Goal: Check status: Check status

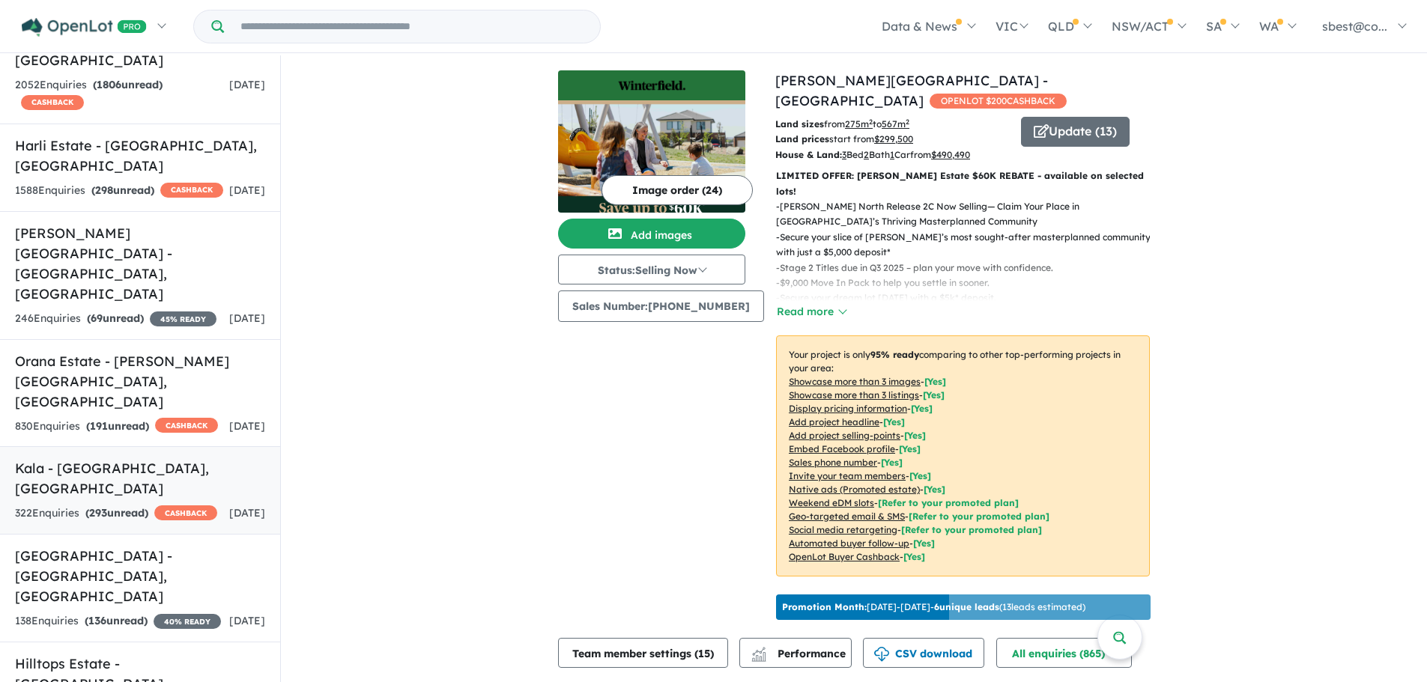
scroll to position [375, 0]
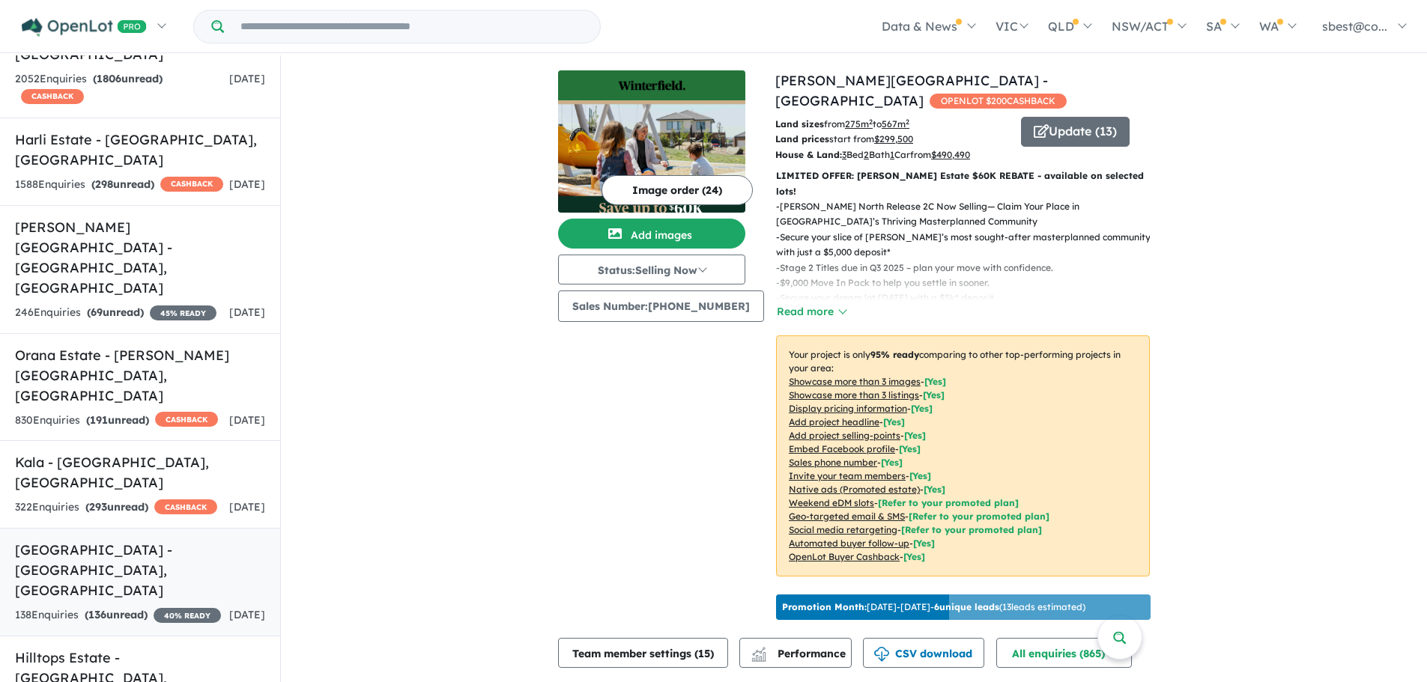
click at [134, 540] on h5 "[GEOGRAPHIC_DATA] - [GEOGRAPHIC_DATA] , [GEOGRAPHIC_DATA]" at bounding box center [140, 570] width 250 height 61
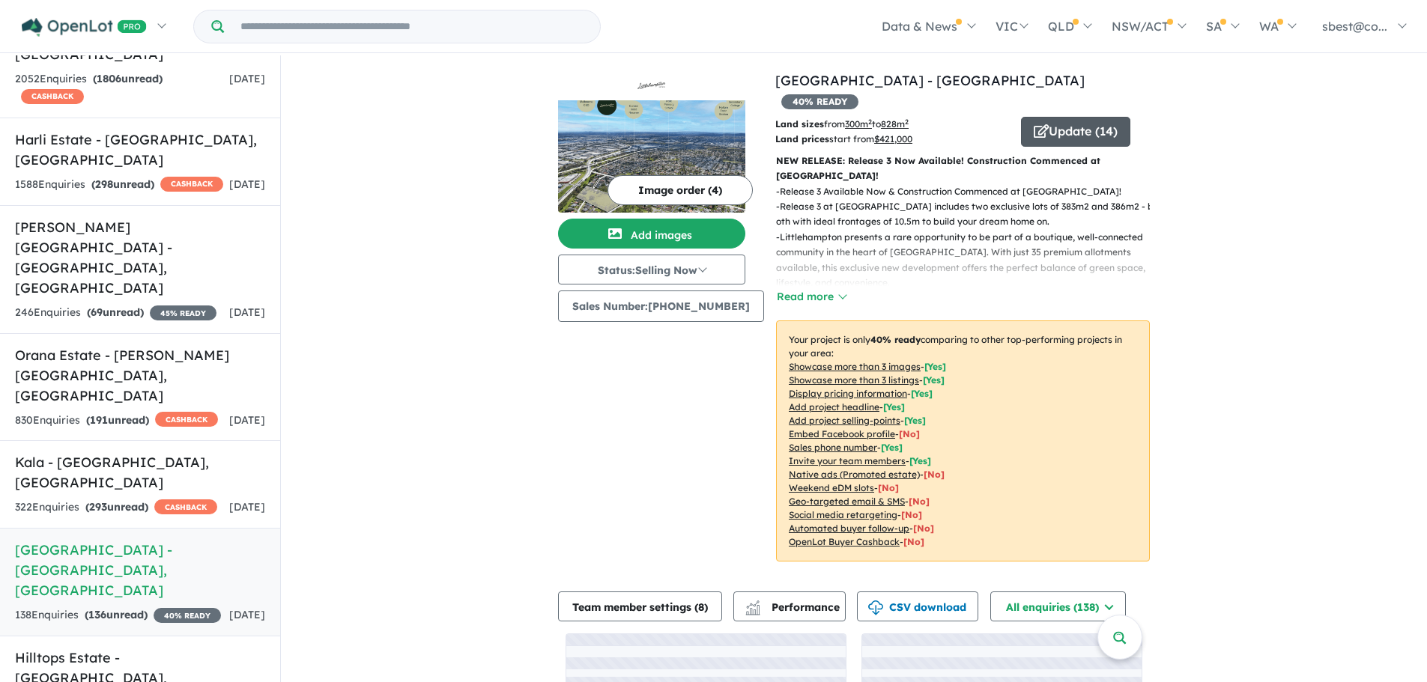
click at [1074, 117] on button "Update ( 14 )" at bounding box center [1075, 132] width 109 height 30
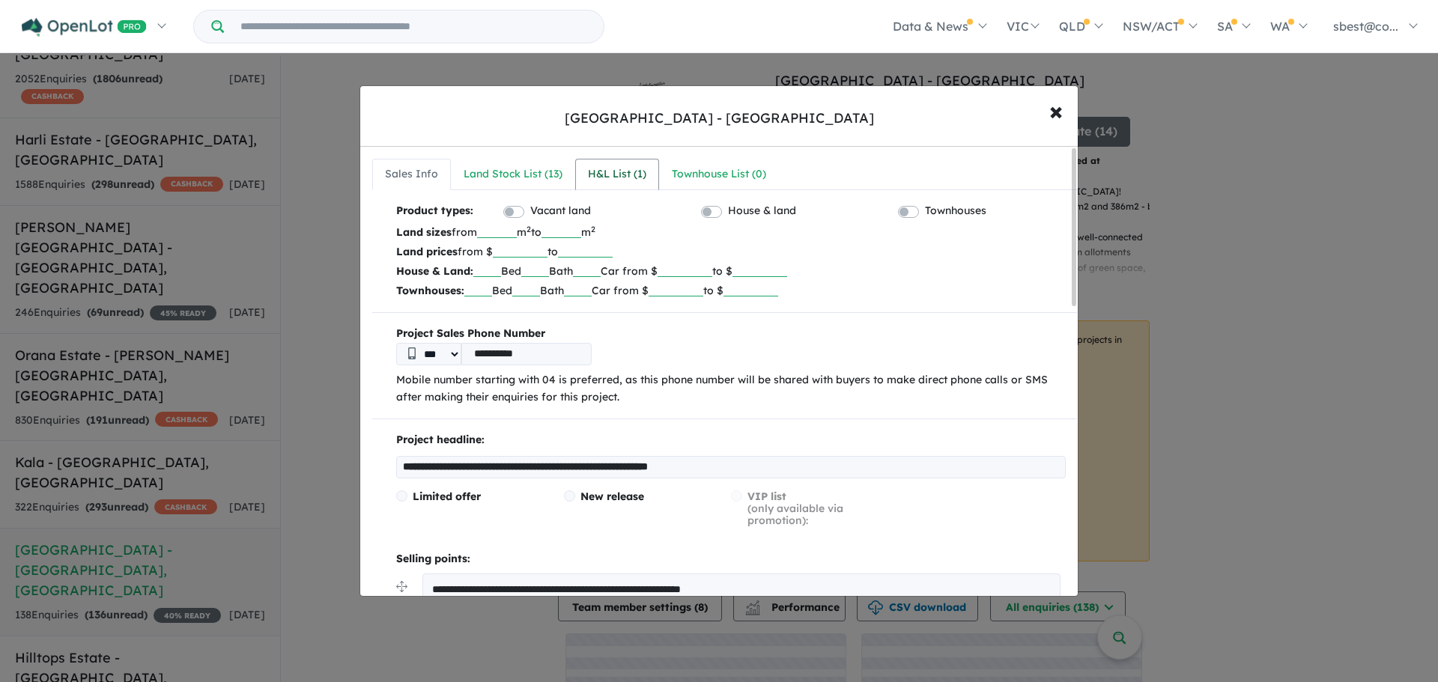
click at [622, 168] on div "H&L List ( 1 )" at bounding box center [617, 175] width 58 height 18
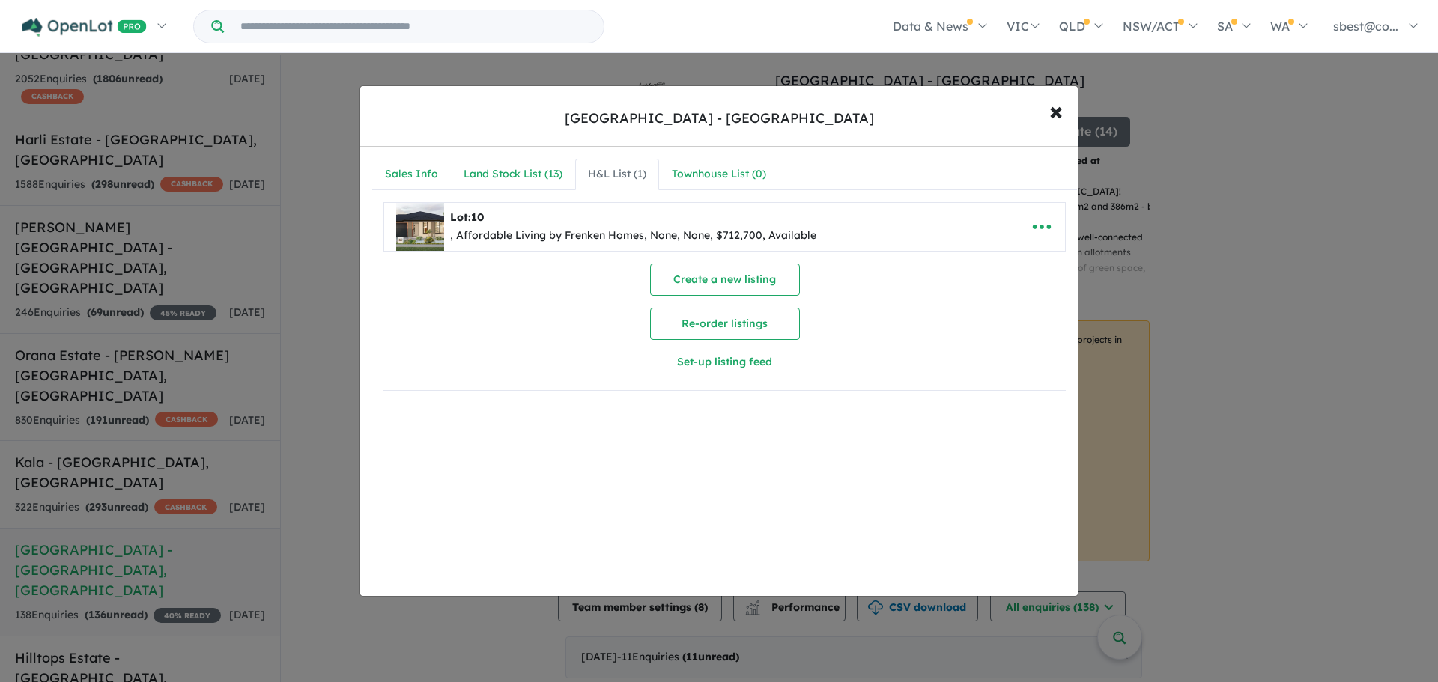
click at [479, 219] on span "10" at bounding box center [477, 216] width 13 height 13
click at [436, 227] on img at bounding box center [420, 227] width 48 height 48
click at [430, 223] on img at bounding box center [420, 227] width 48 height 48
click at [455, 218] on b "Lot: 10" at bounding box center [467, 216] width 34 height 13
click at [436, 229] on img at bounding box center [420, 227] width 48 height 48
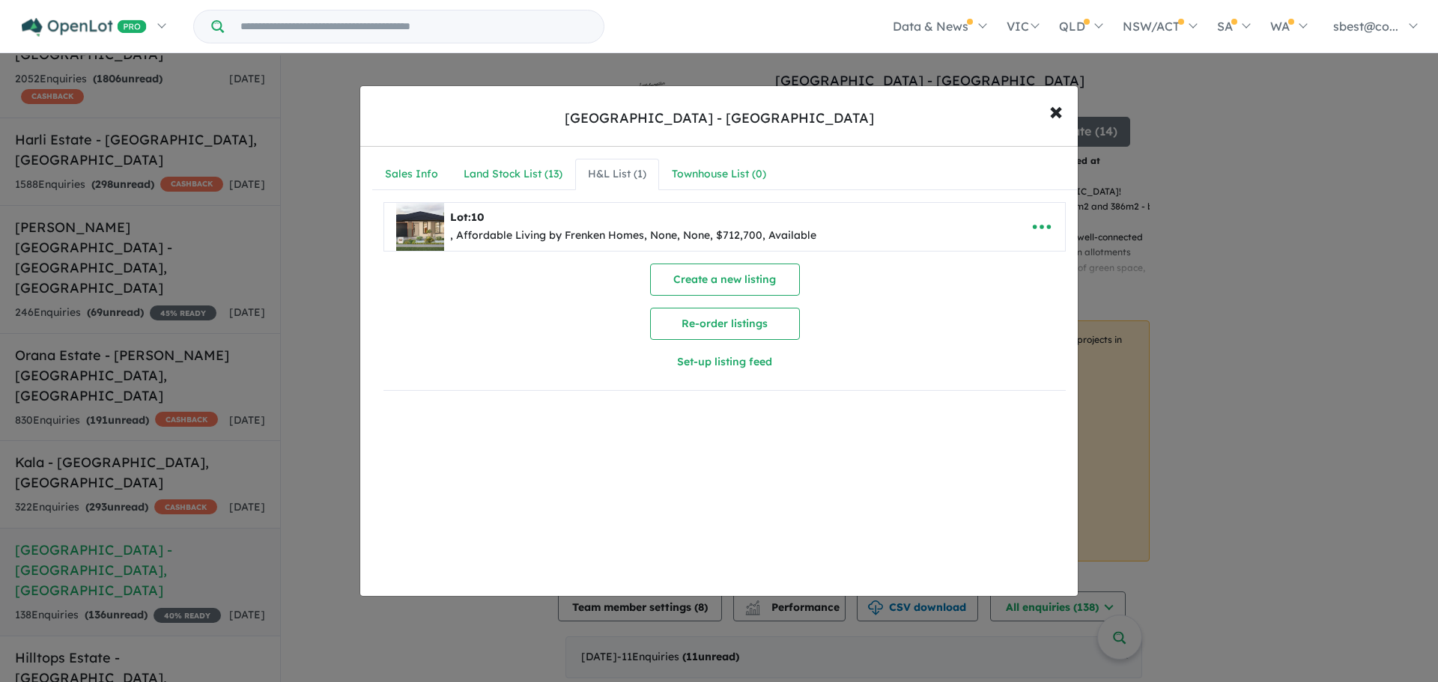
click at [436, 229] on img at bounding box center [420, 227] width 48 height 48
click at [497, 240] on div ", Affordable Living by Frenken Homes, None, None, $712,700, Available" at bounding box center [633, 236] width 366 height 18
click at [1050, 112] on span "×" at bounding box center [1055, 110] width 13 height 32
